Goal: Task Accomplishment & Management: Manage account settings

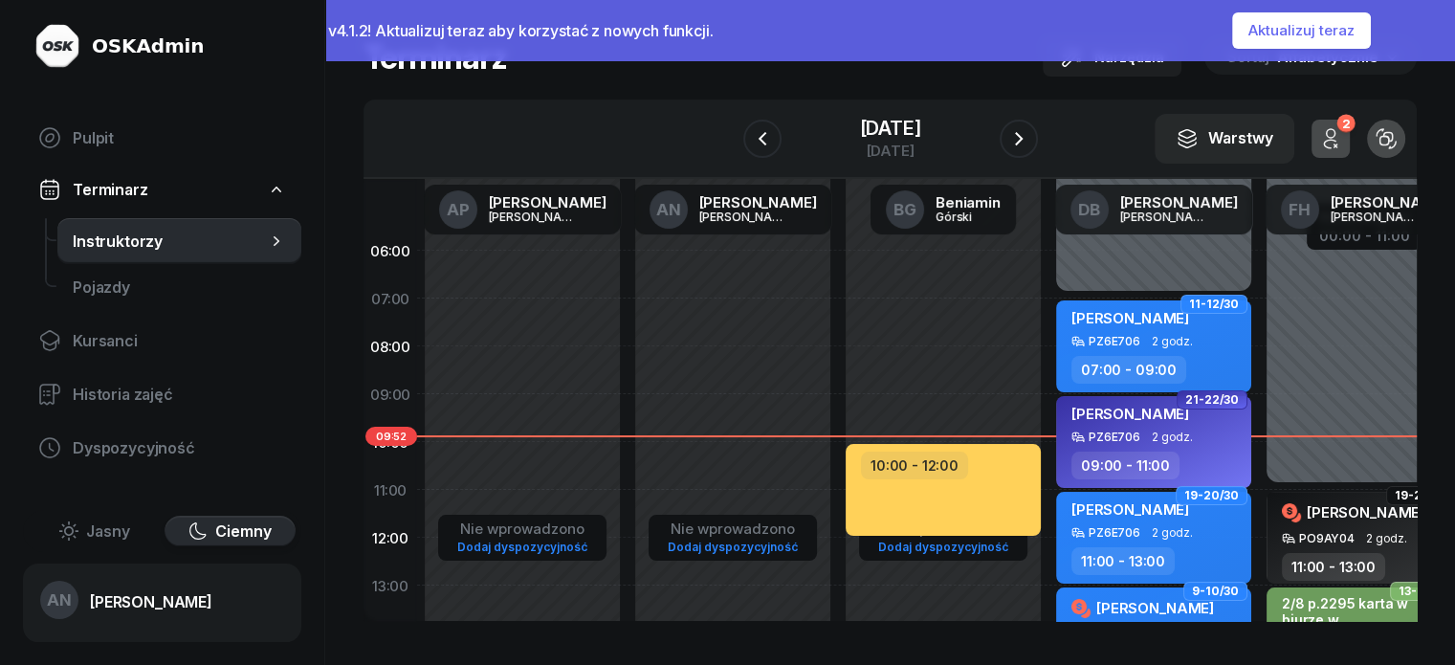
click at [1346, 27] on button "Aktualizuj teraz" at bounding box center [1301, 30] width 139 height 36
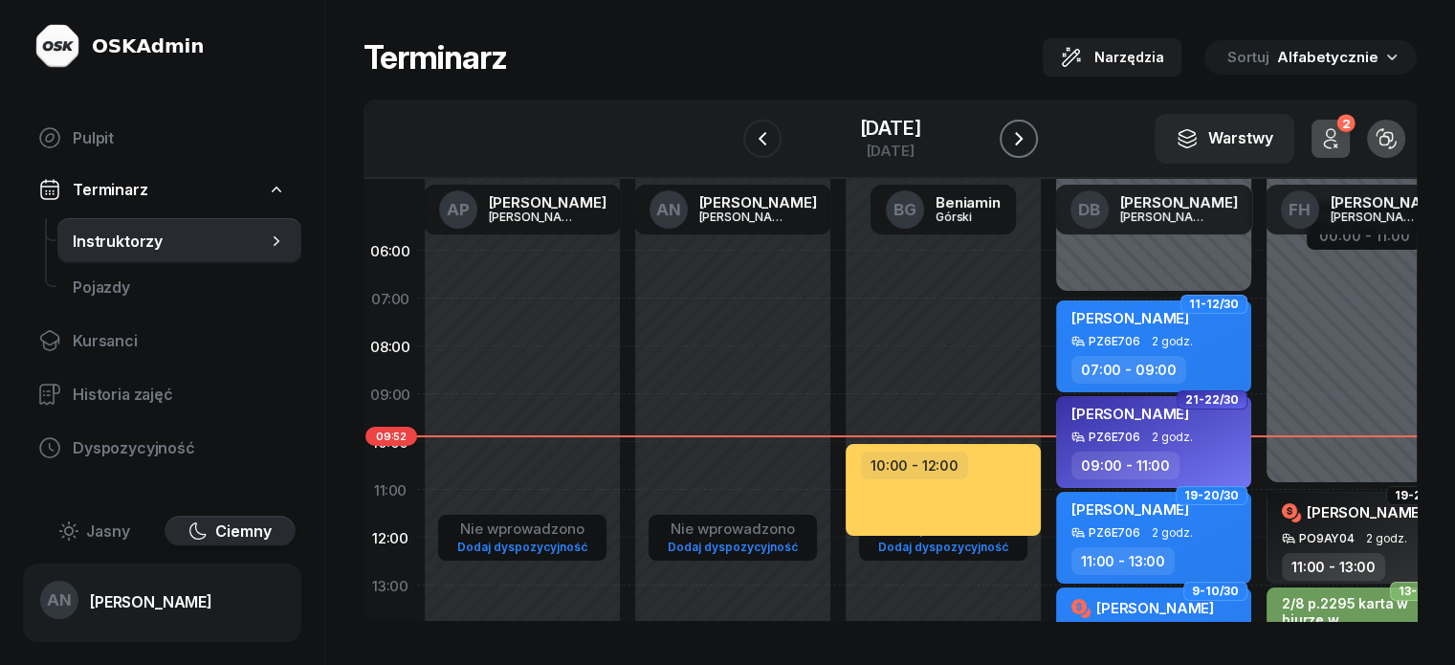
click at [1033, 144] on button "button" at bounding box center [1019, 139] width 38 height 38
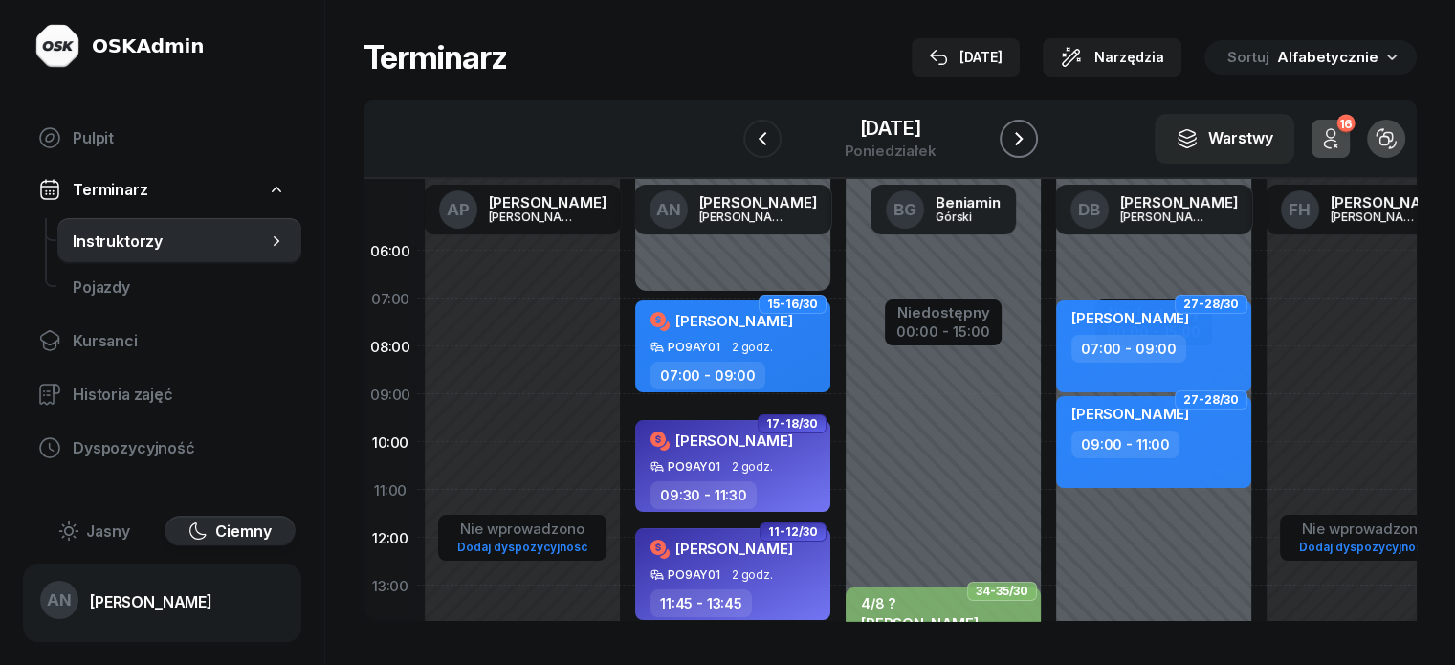
click at [1030, 150] on icon "button" at bounding box center [1018, 138] width 23 height 23
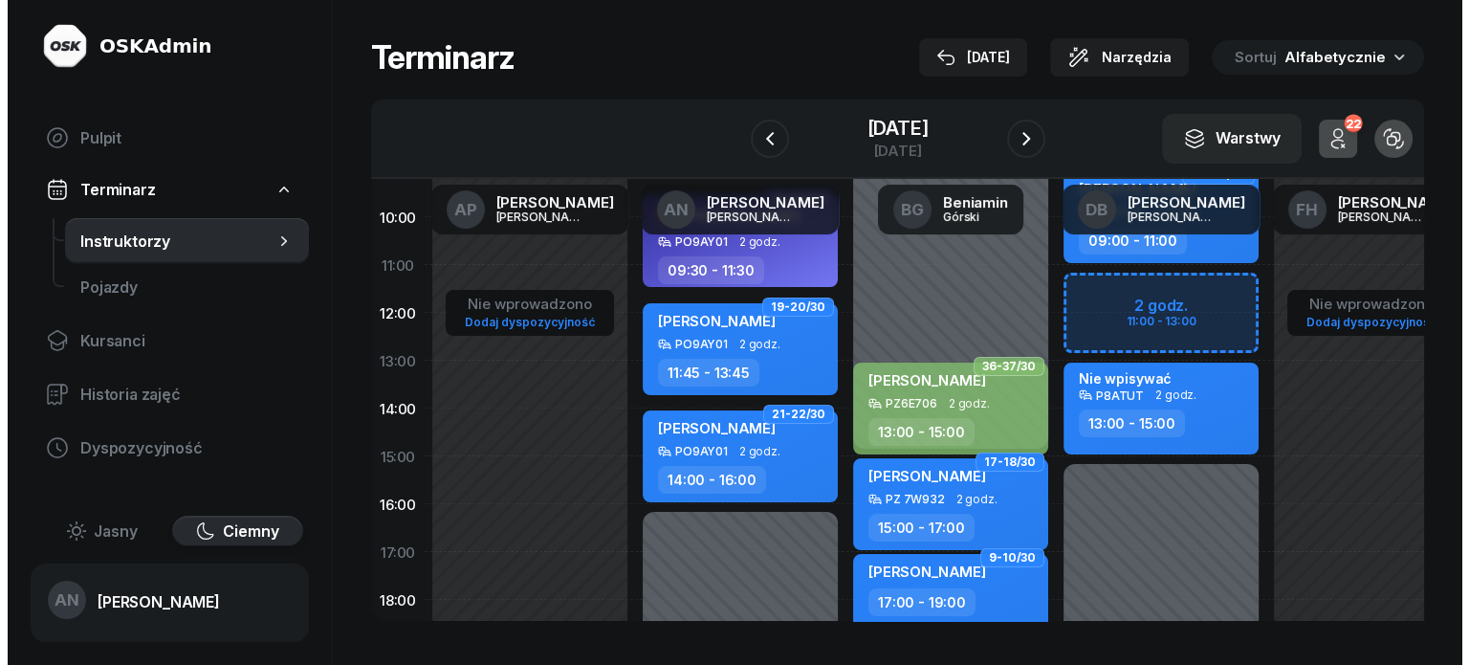
scroll to position [383, 0]
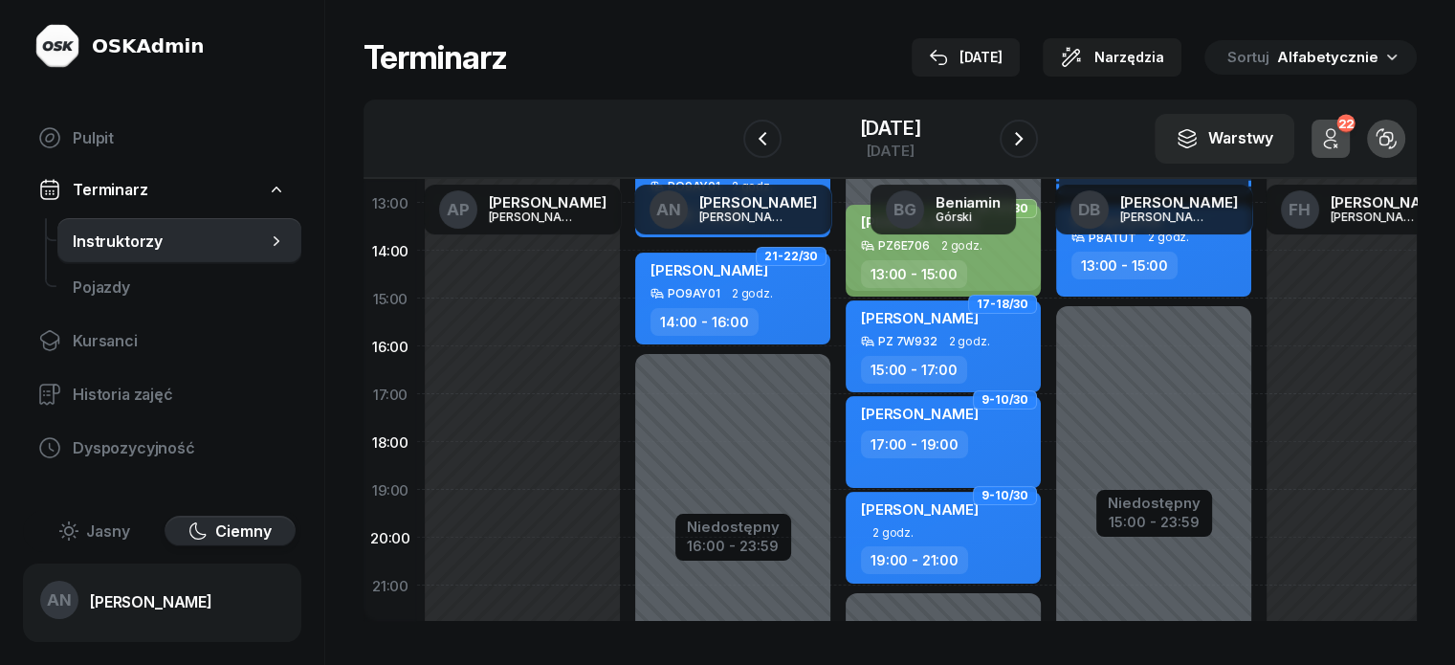
click at [628, 385] on div "Niedostępny 00:00 - 07:00 Niedostępny 16:00 - 23:59 17-18/30 Marcin Marciniak 0…" at bounding box center [733, 298] width 210 height 909
select select "16"
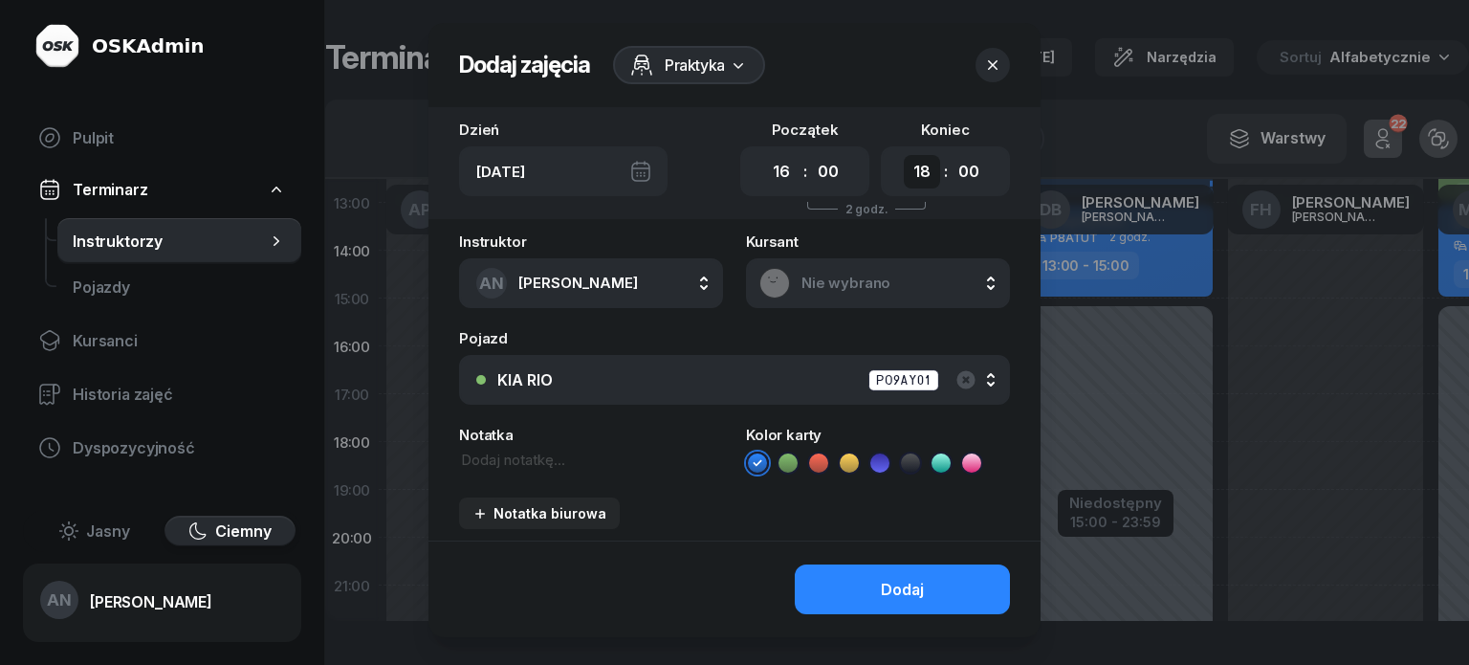
click at [937, 188] on select "00 01 02 03 04 05 06 07 08 09 10 11 12 13 14 15 16 17 18 19 20 21 22 23" at bounding box center [922, 171] width 36 height 33
select select "17"
click at [919, 170] on select "00 01 02 03 04 05 06 07 08 09 10 11 12 13 14 15 16 17 18 19 20 21 22 23" at bounding box center [922, 171] width 36 height 33
click at [842, 292] on span "Nie wybrano" at bounding box center [899, 283] width 195 height 17
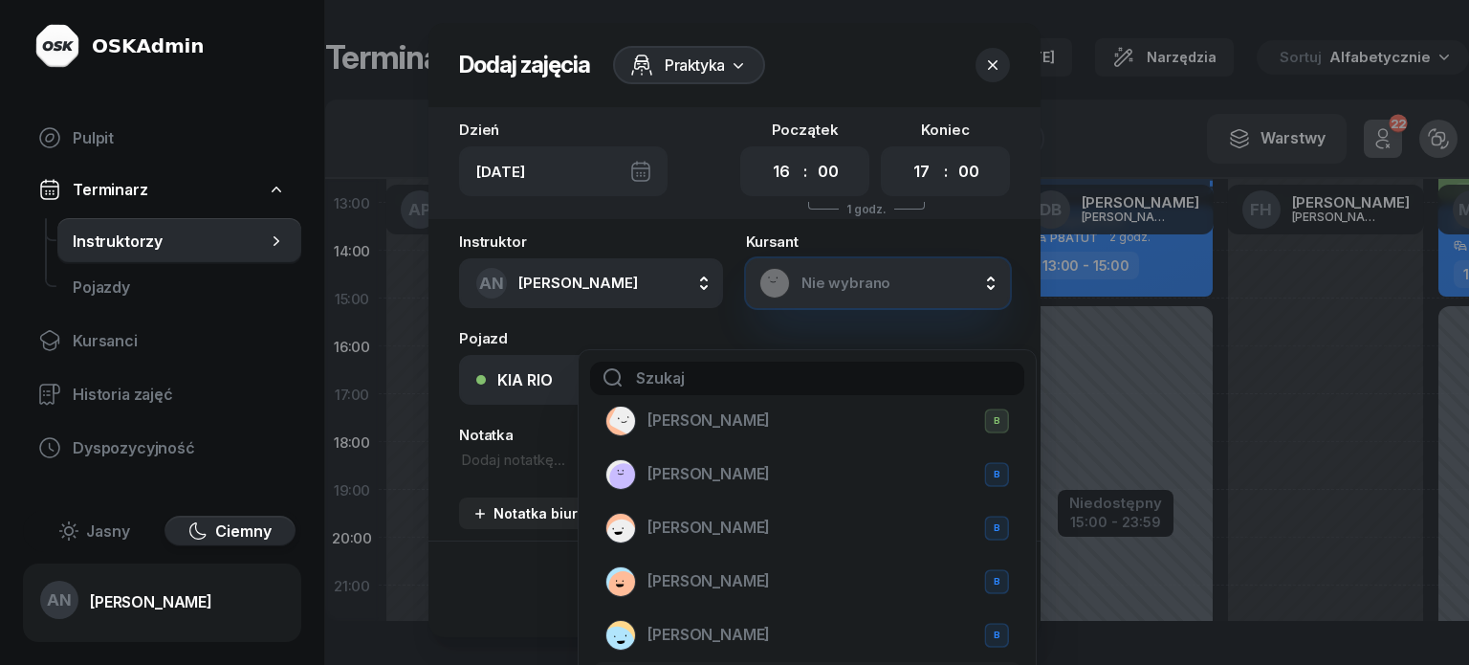
scroll to position [0, 0]
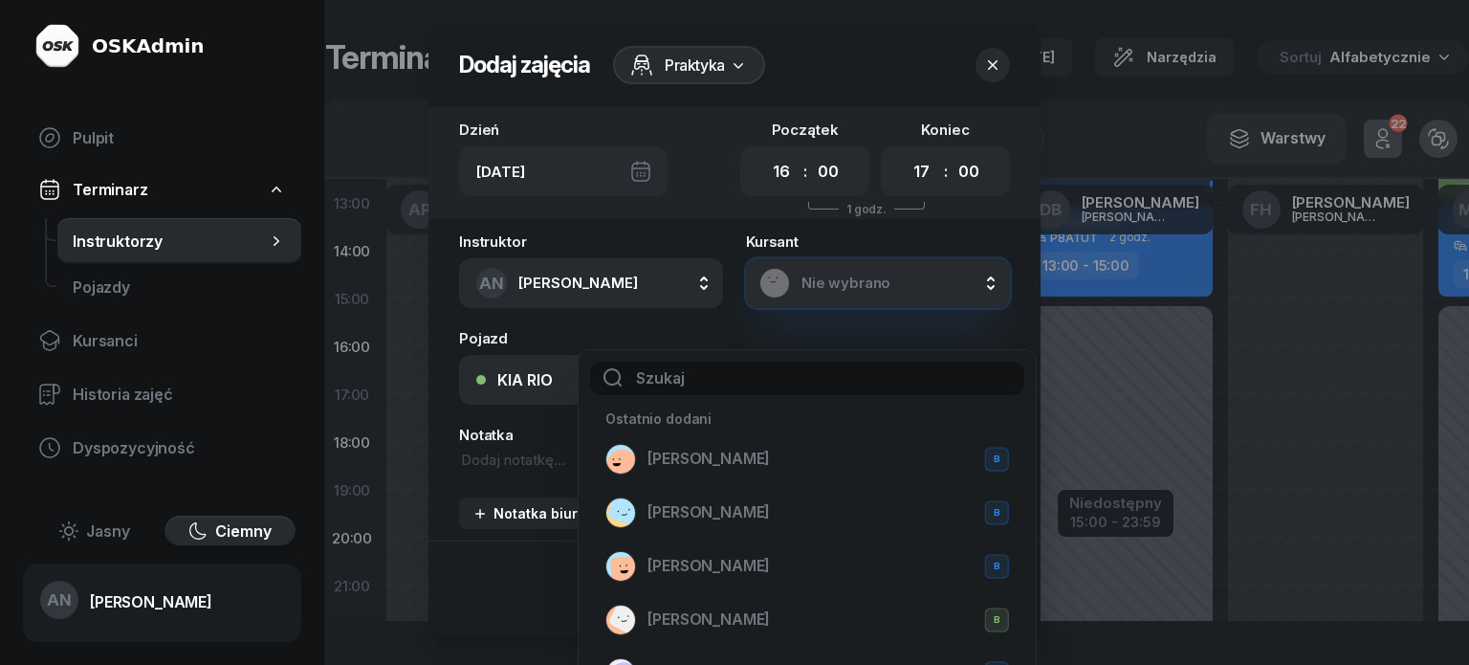
click at [827, 292] on span "Nie wybrano" at bounding box center [899, 283] width 195 height 17
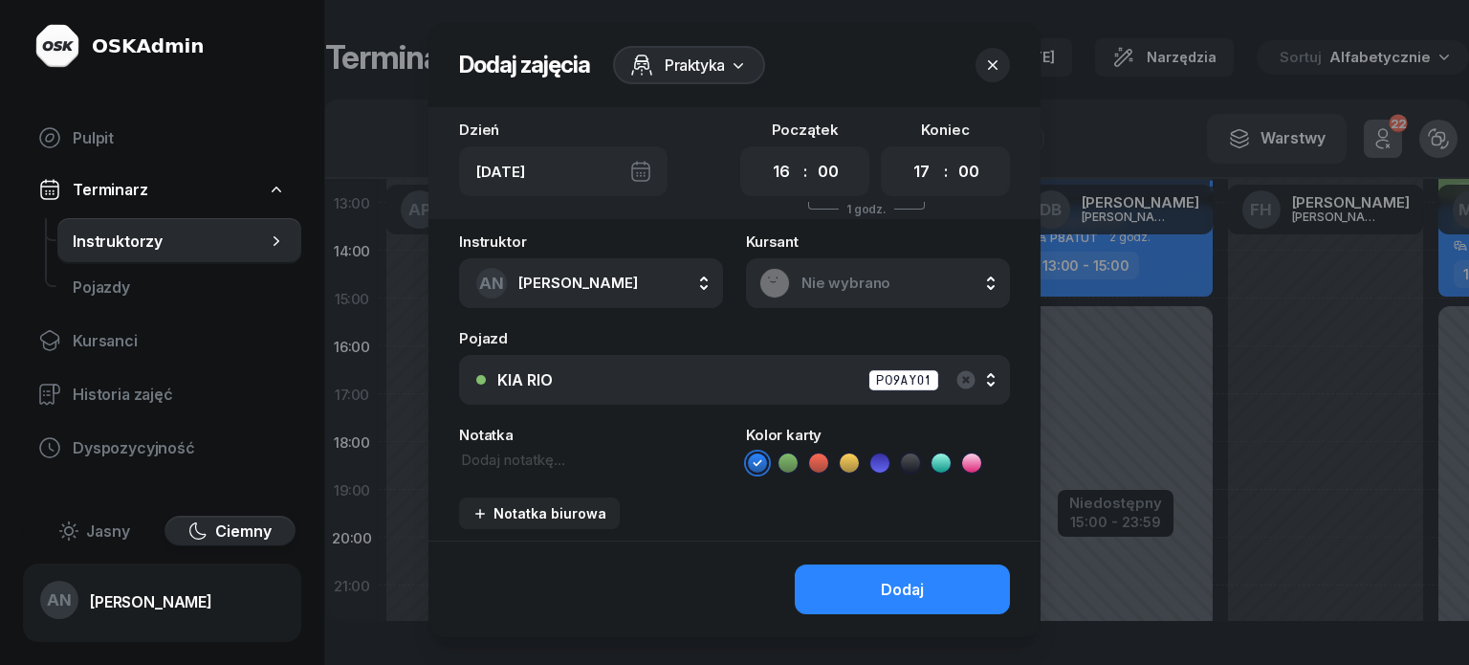
click at [841, 298] on div "Nie wybrano" at bounding box center [878, 283] width 237 height 31
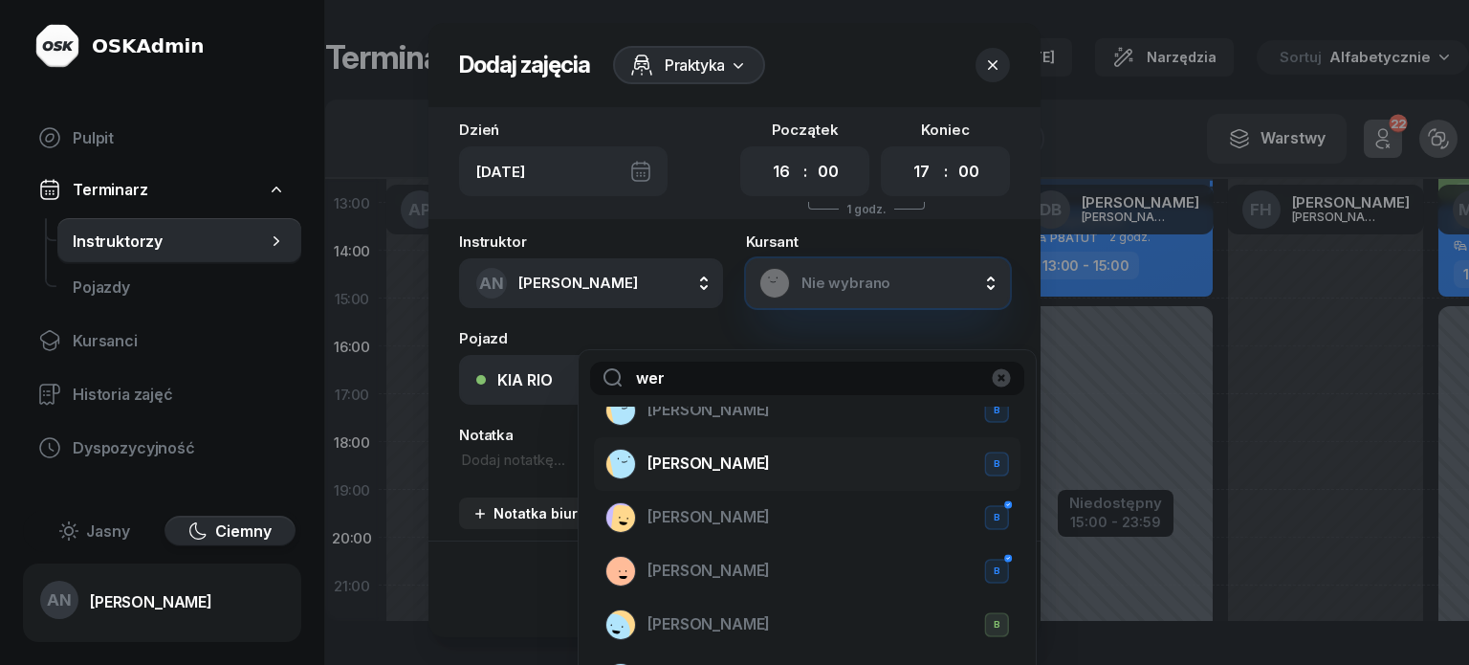
scroll to position [191, 0]
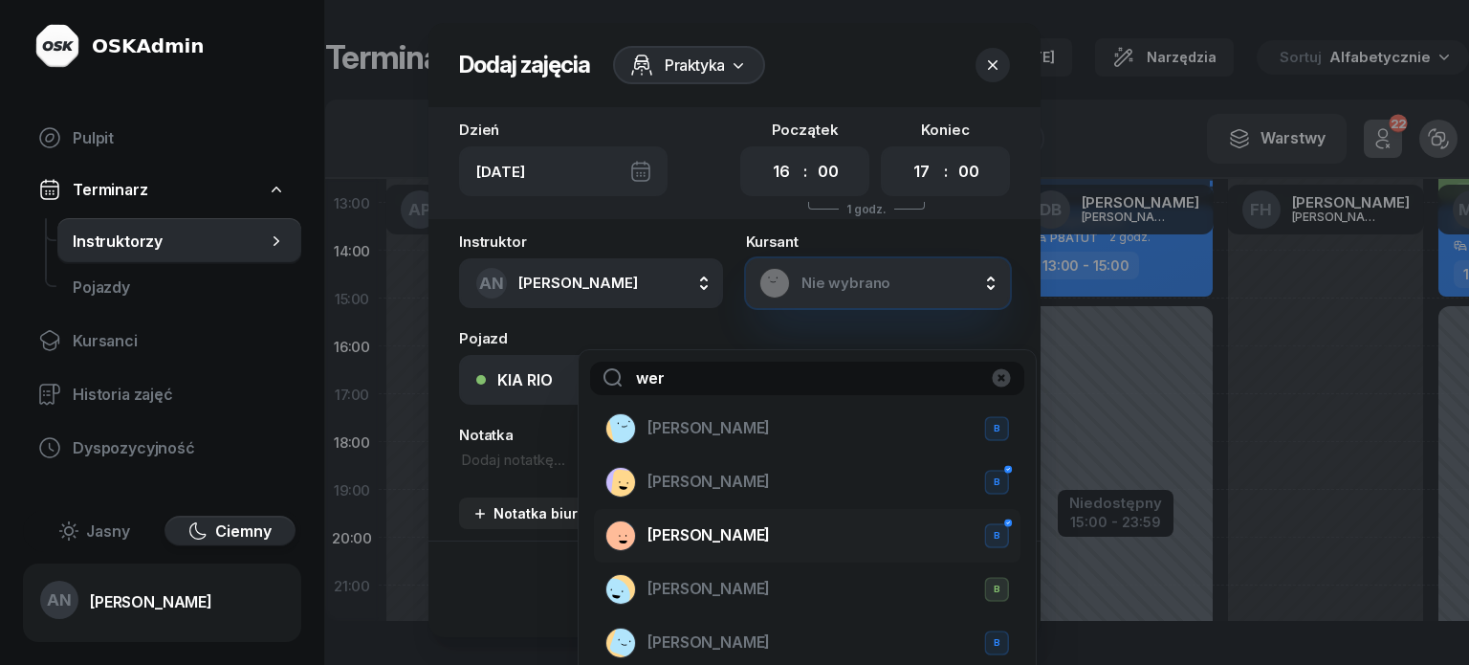
type input "wer"
click at [784, 551] on div "Weronika Grzesik B" at bounding box center [808, 535] width 404 height 31
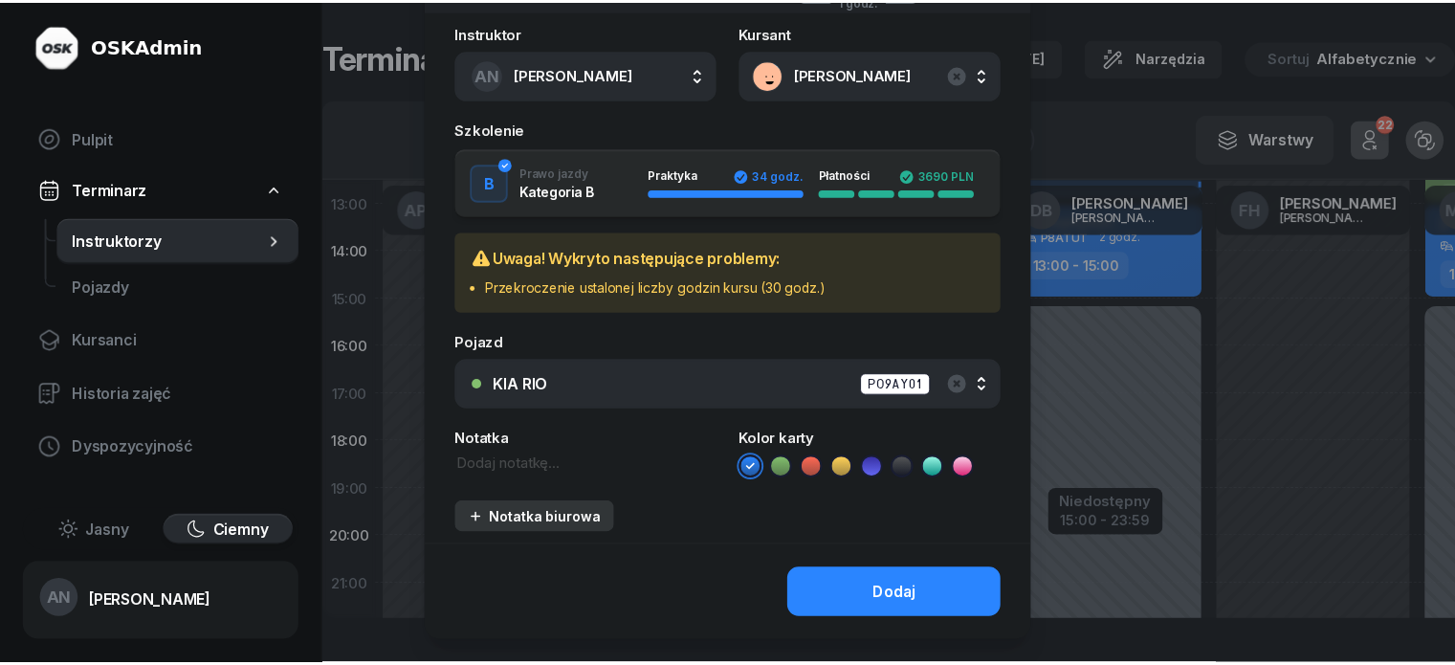
scroll to position [287, 0]
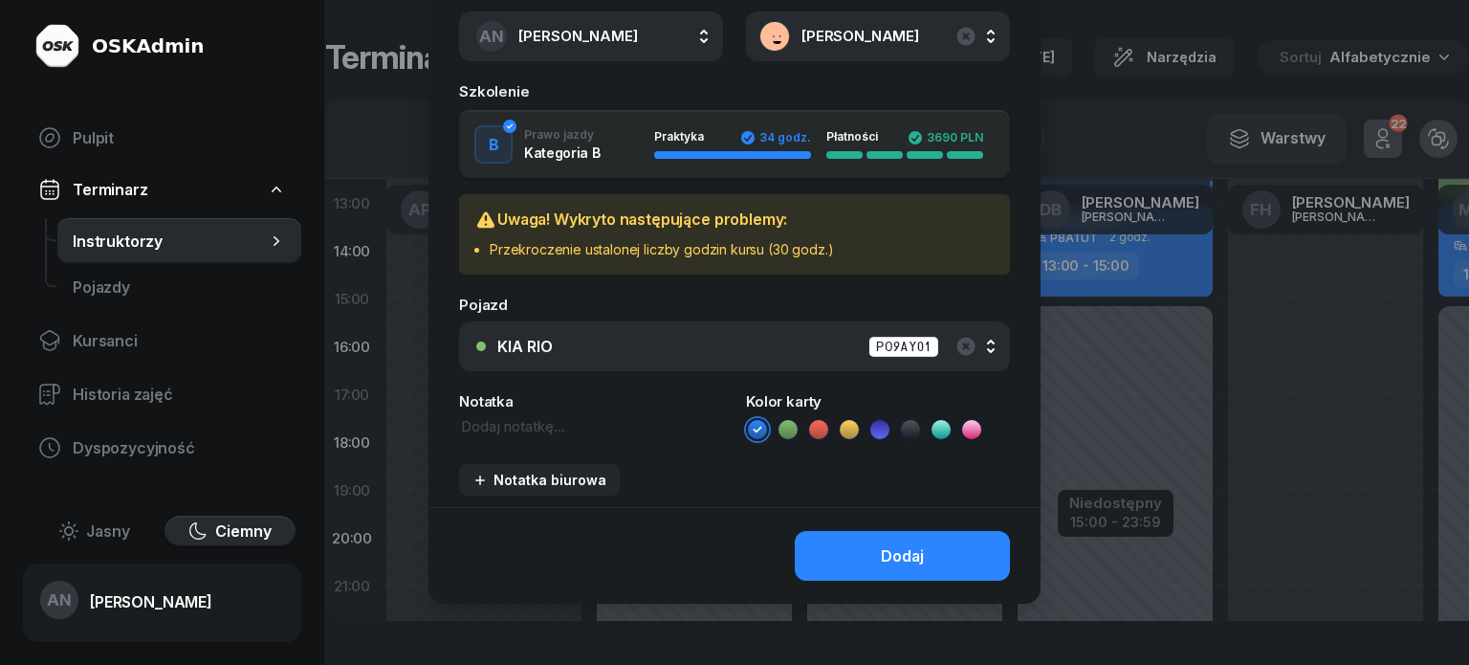
click at [503, 437] on textarea at bounding box center [591, 426] width 264 height 21
type textarea "egz.wew"
click at [857, 581] on button "Dodaj" at bounding box center [902, 556] width 215 height 50
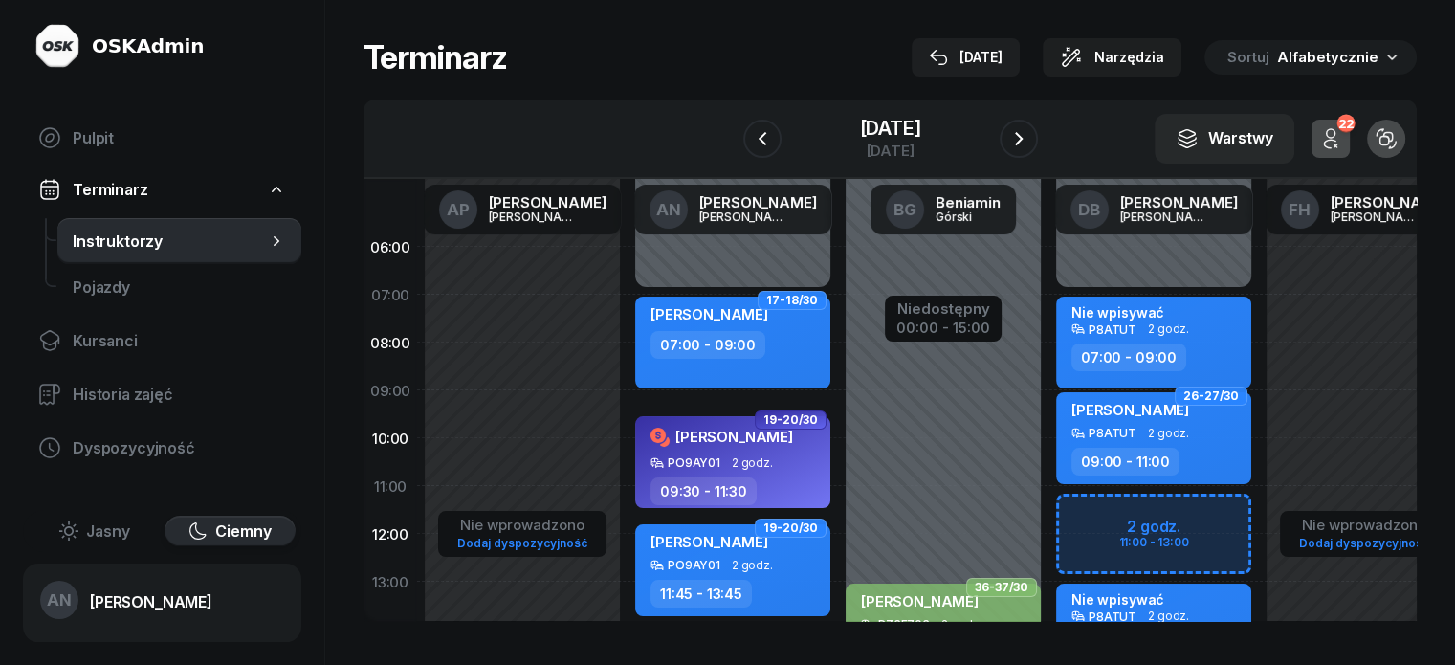
scroll to position [0, 0]
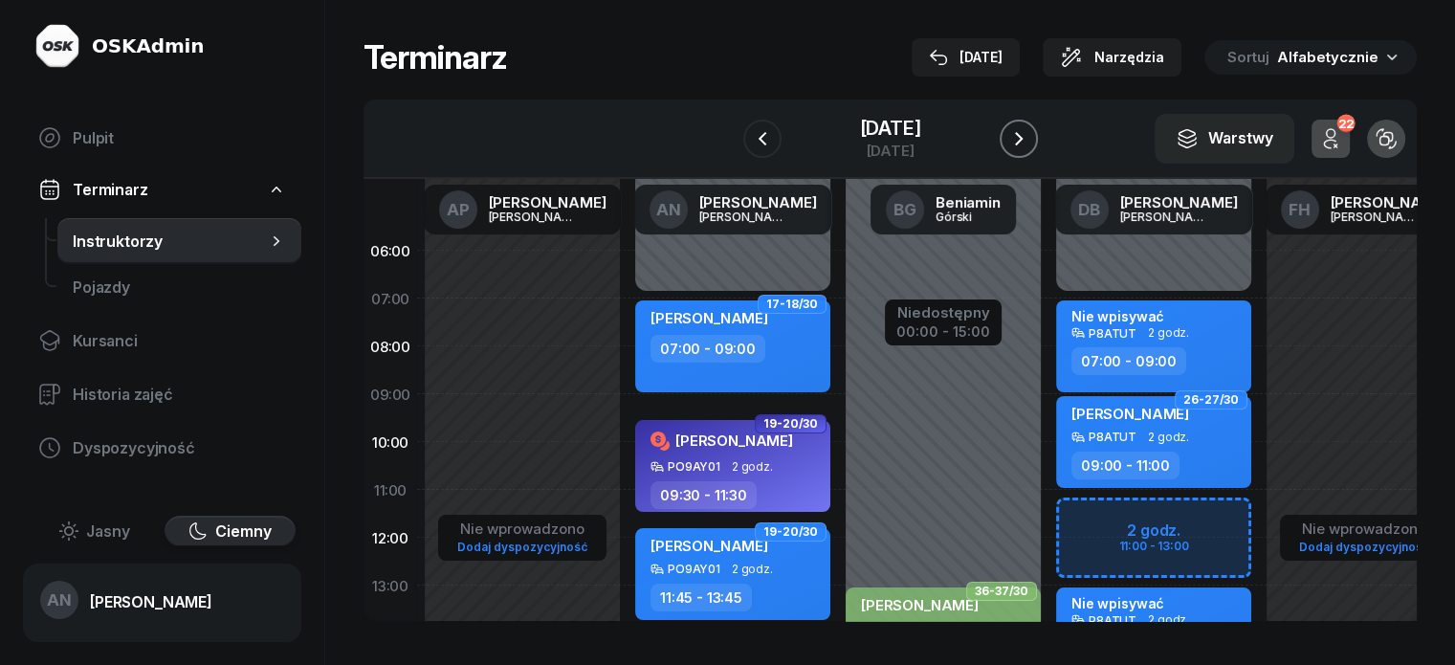
click at [1030, 149] on icon "button" at bounding box center [1018, 138] width 23 height 23
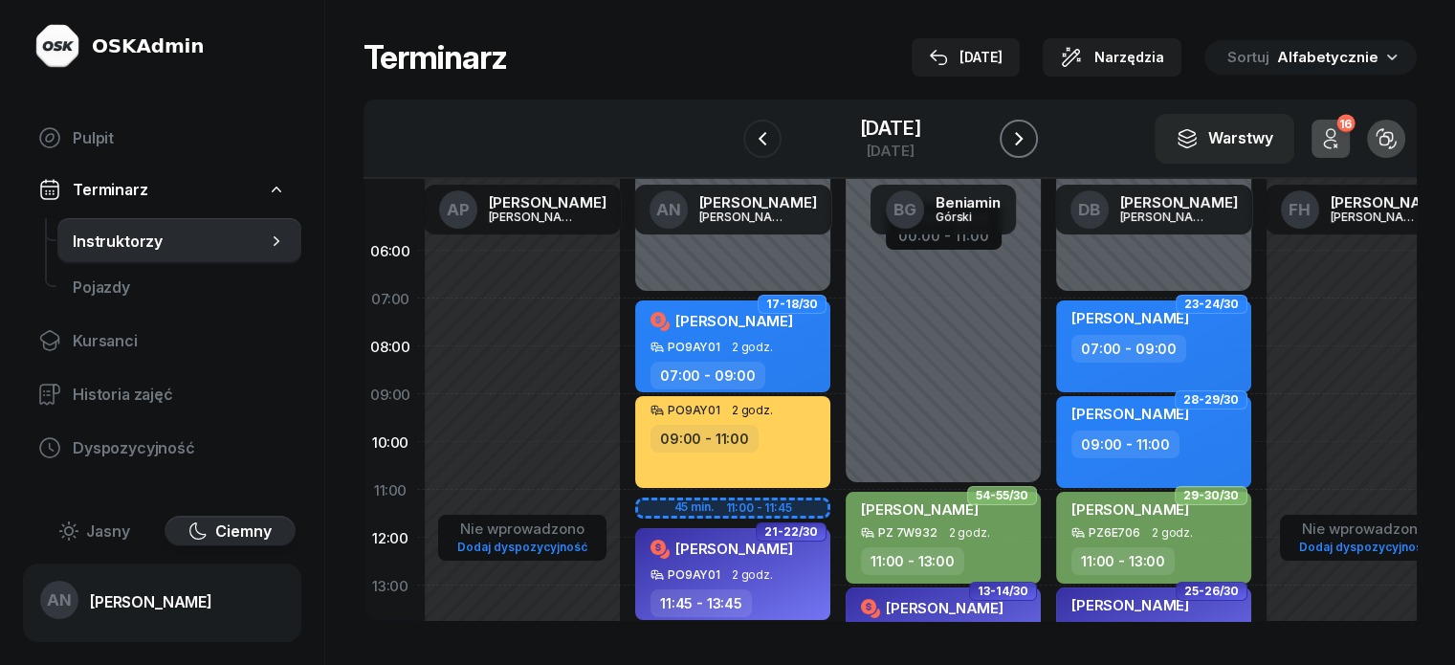
click at [1030, 150] on icon "button" at bounding box center [1018, 138] width 23 height 23
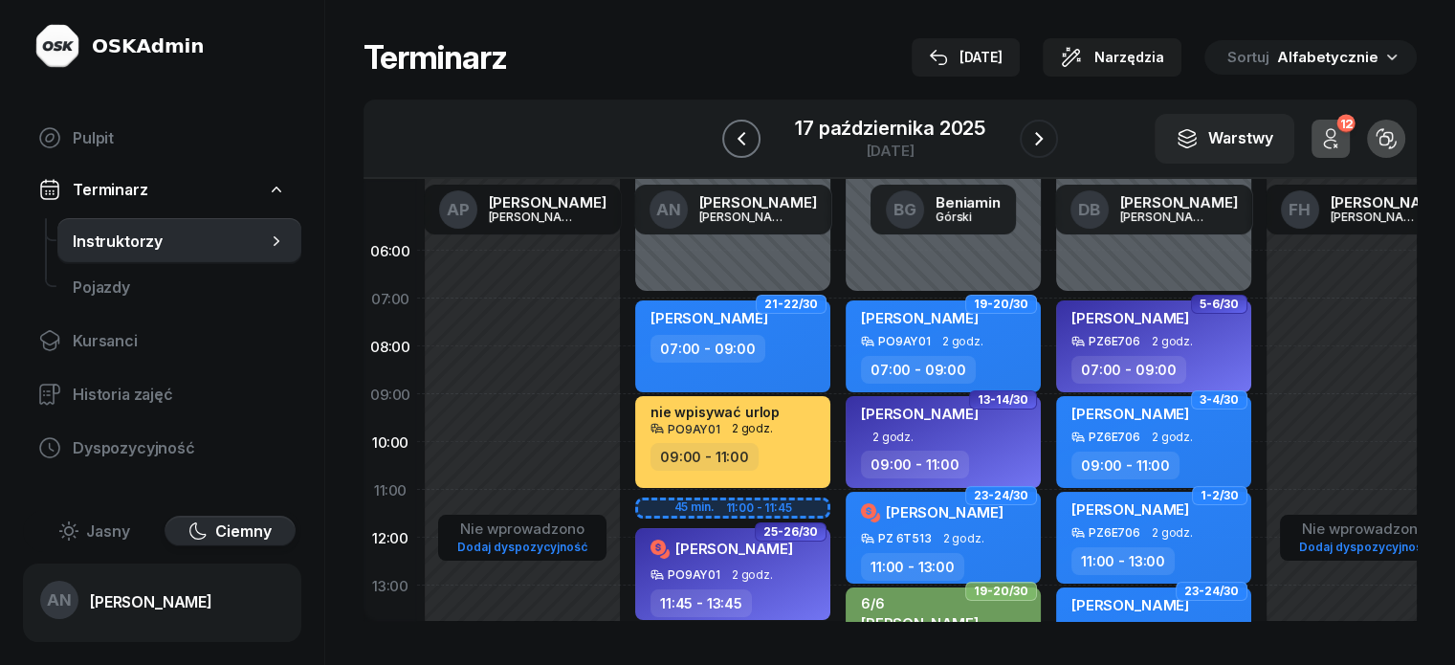
click at [737, 144] on button "button" at bounding box center [741, 139] width 38 height 38
